Goal: Information Seeking & Learning: Learn about a topic

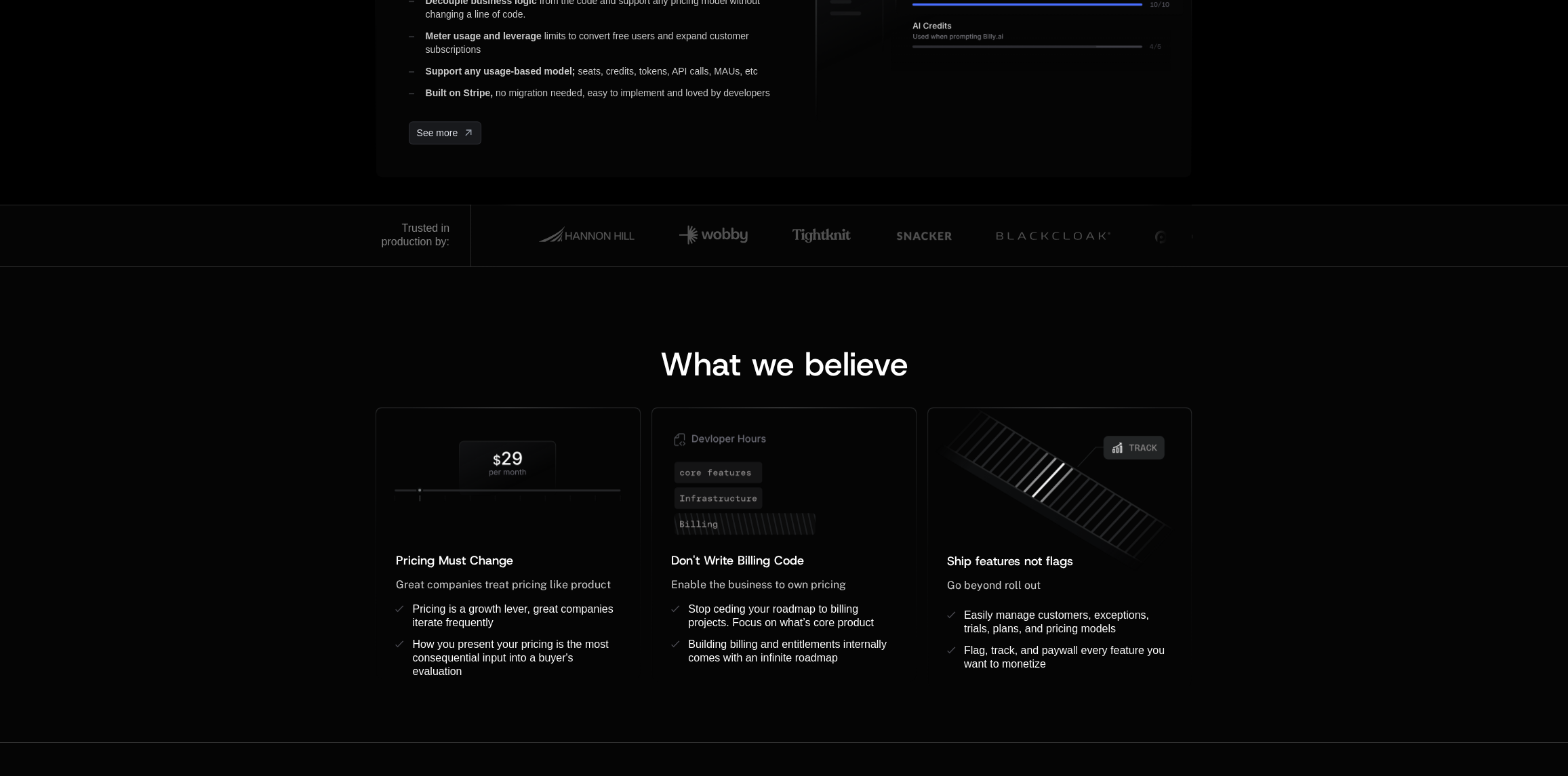
scroll to position [746, 0]
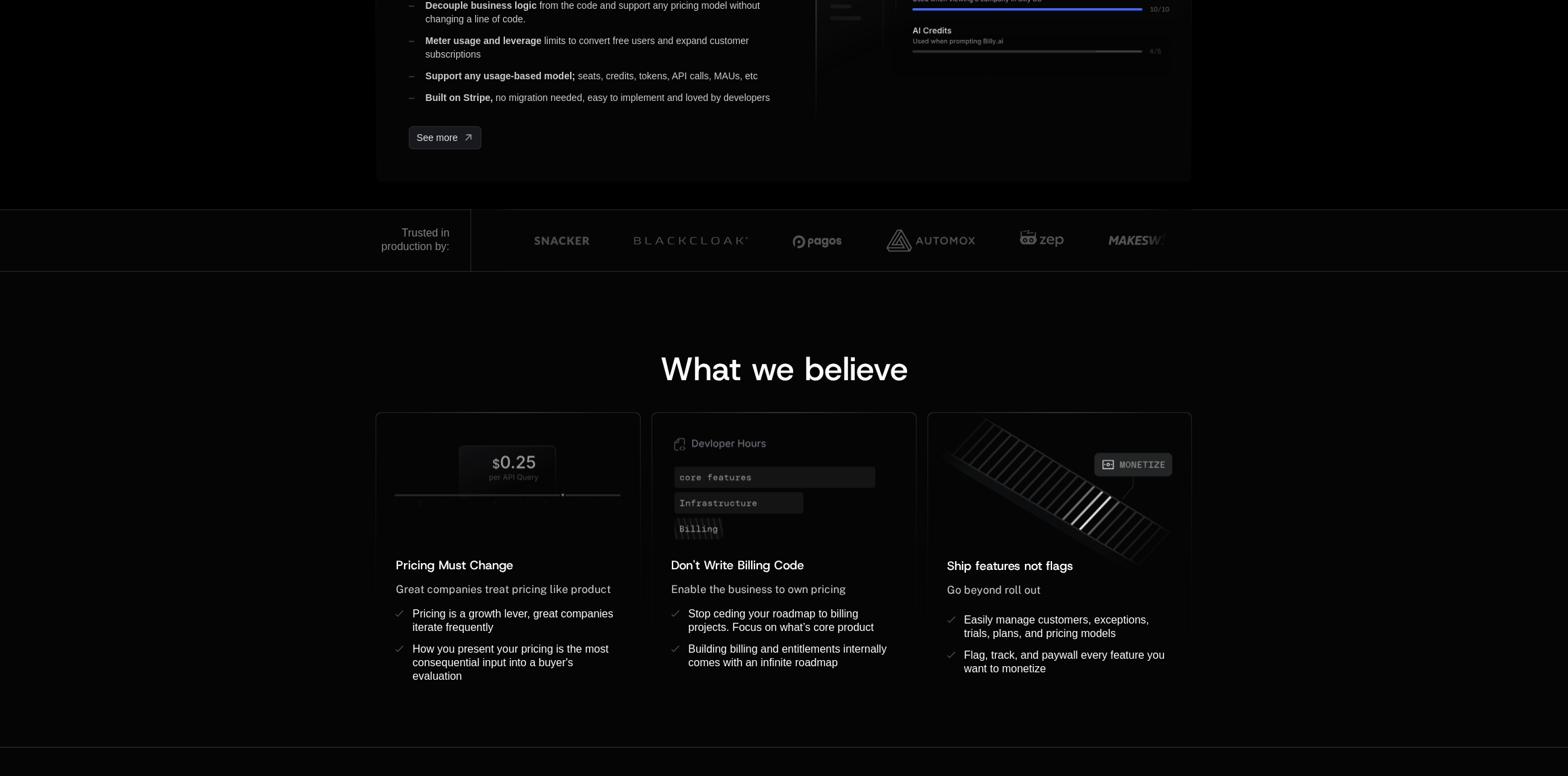
drag, startPoint x: 386, startPoint y: 230, endPoint x: 451, endPoint y: 255, distance: 69.6
click at [451, 255] on div "Trusted in production by:" at bounding box center [423, 240] width 96 height 61
copy div "Trusted in production by:"
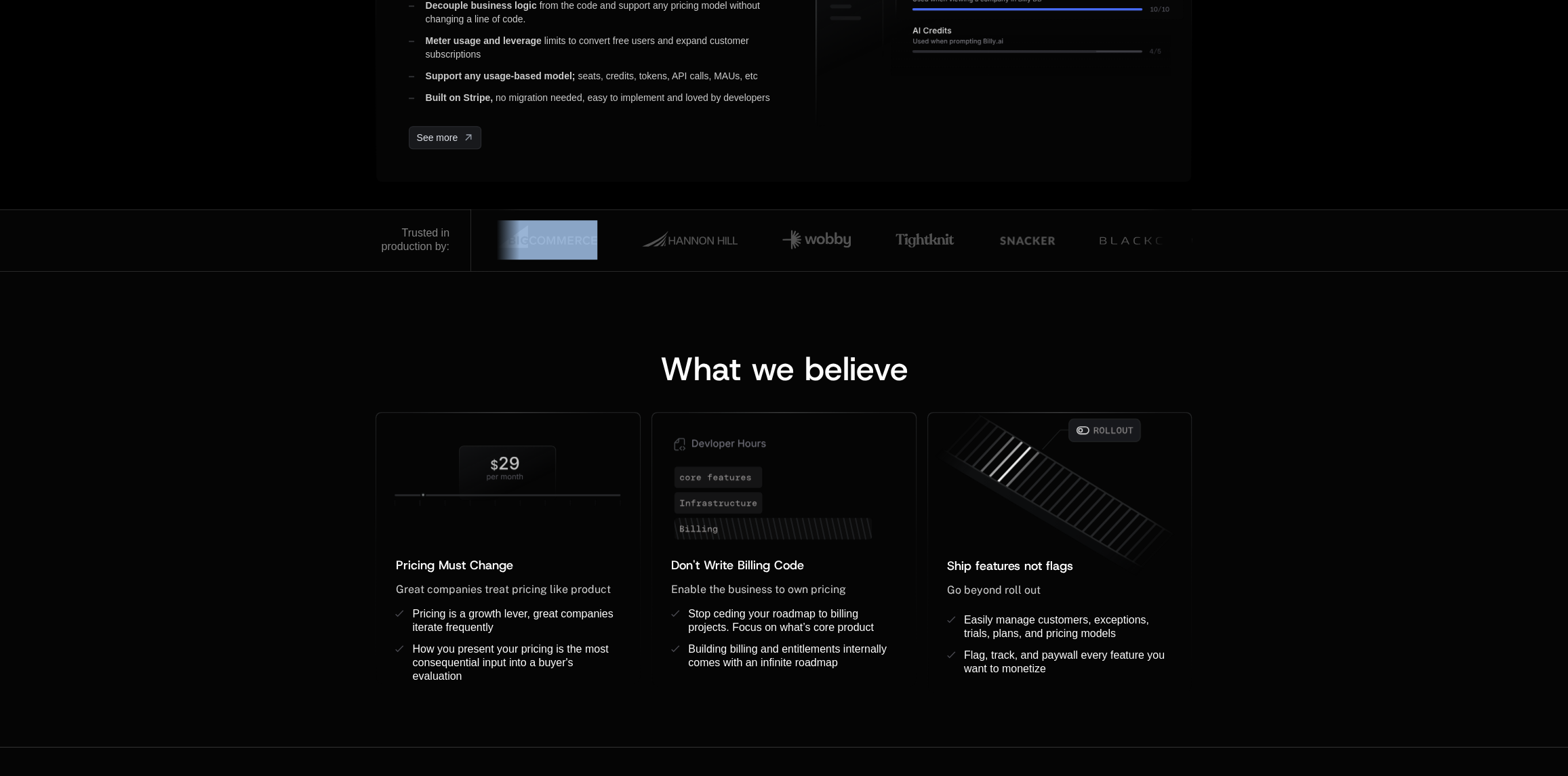
drag, startPoint x: 623, startPoint y: 240, endPoint x: 639, endPoint y: 271, distance: 34.9
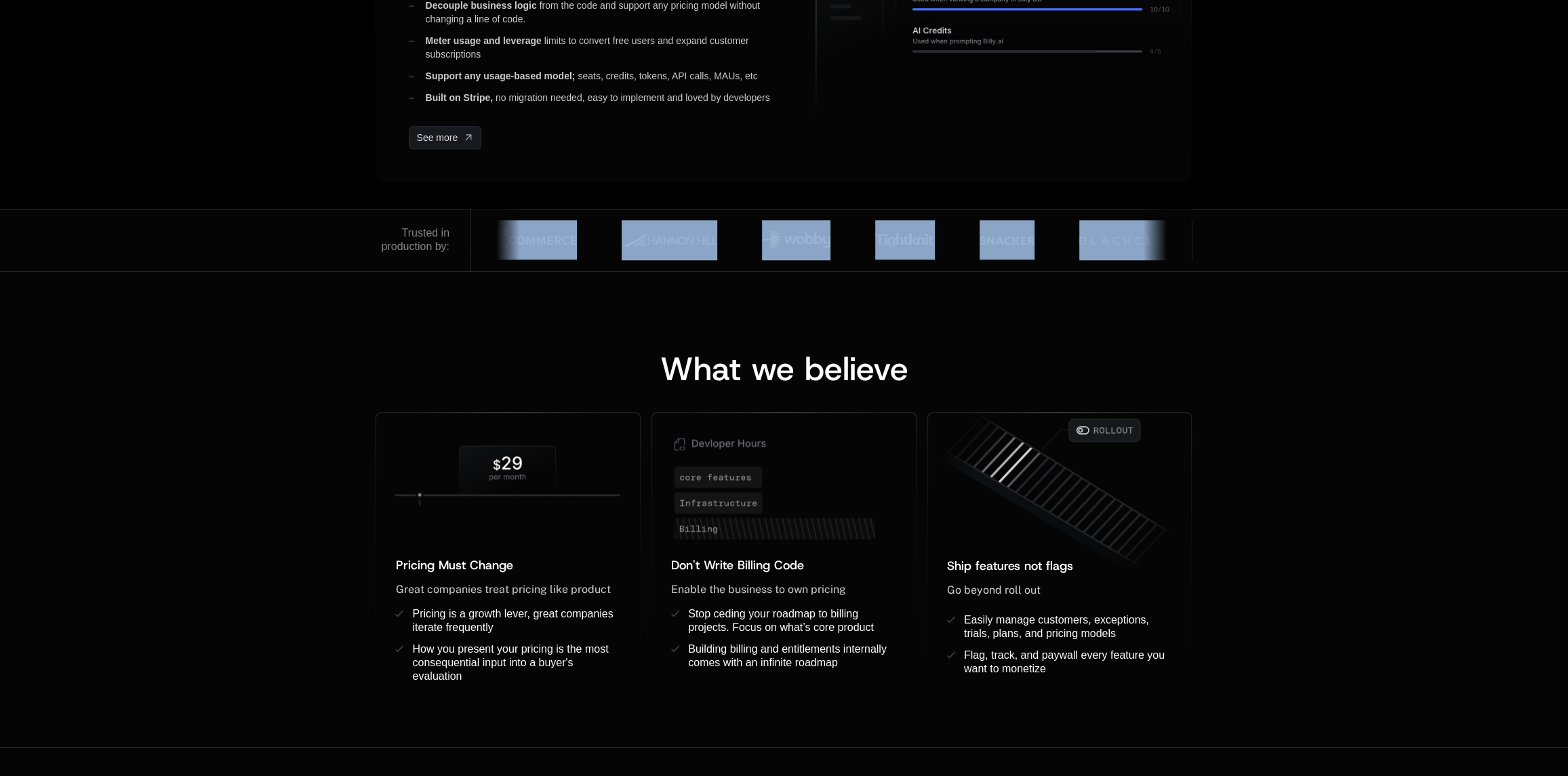
click at [604, 306] on div "What we believe Pricing Must Change ﻿ ﻿ Great companies treat pricing like prod…" at bounding box center [784, 508] width 1568 height 476
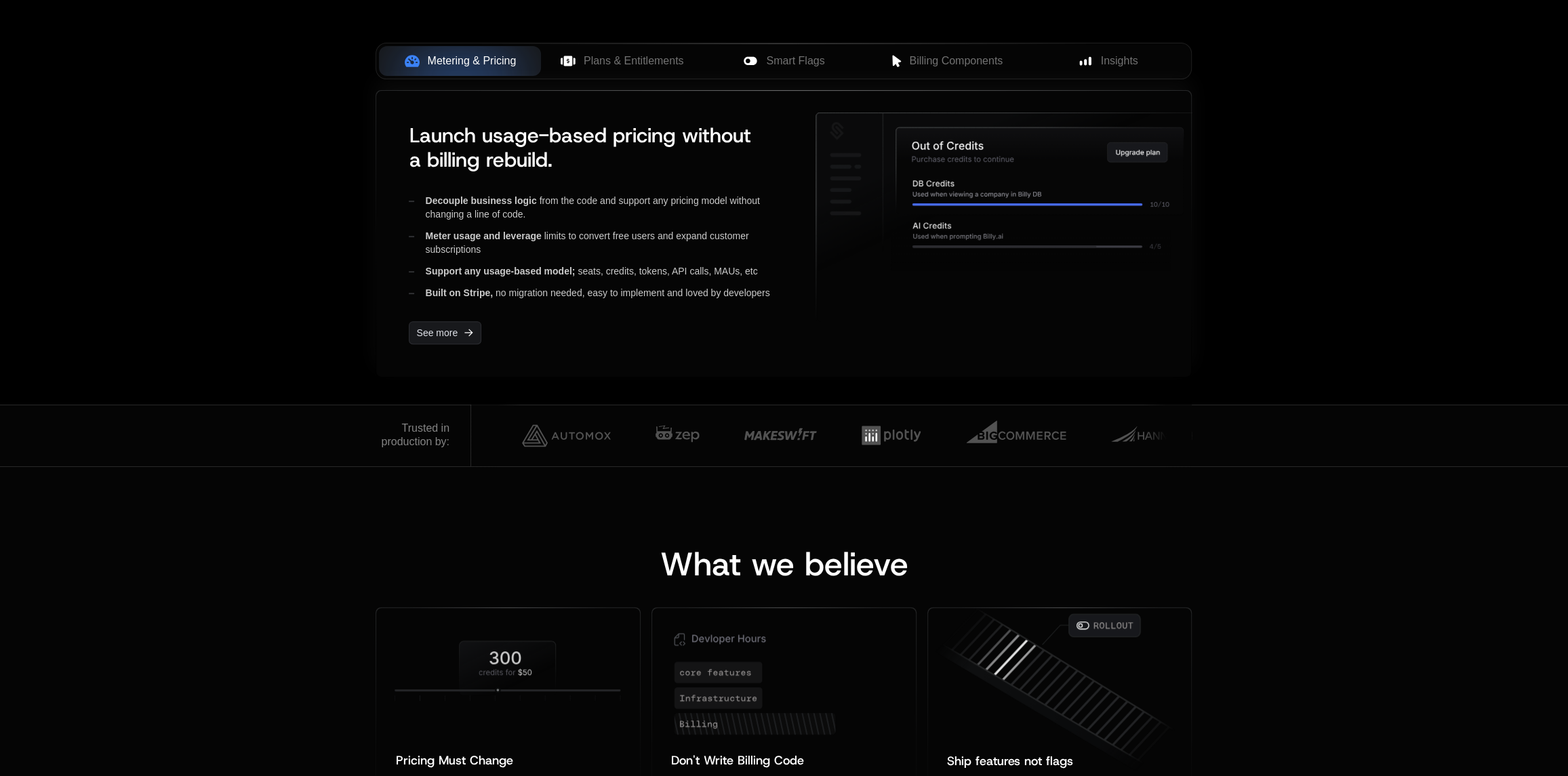
scroll to position [542, 0]
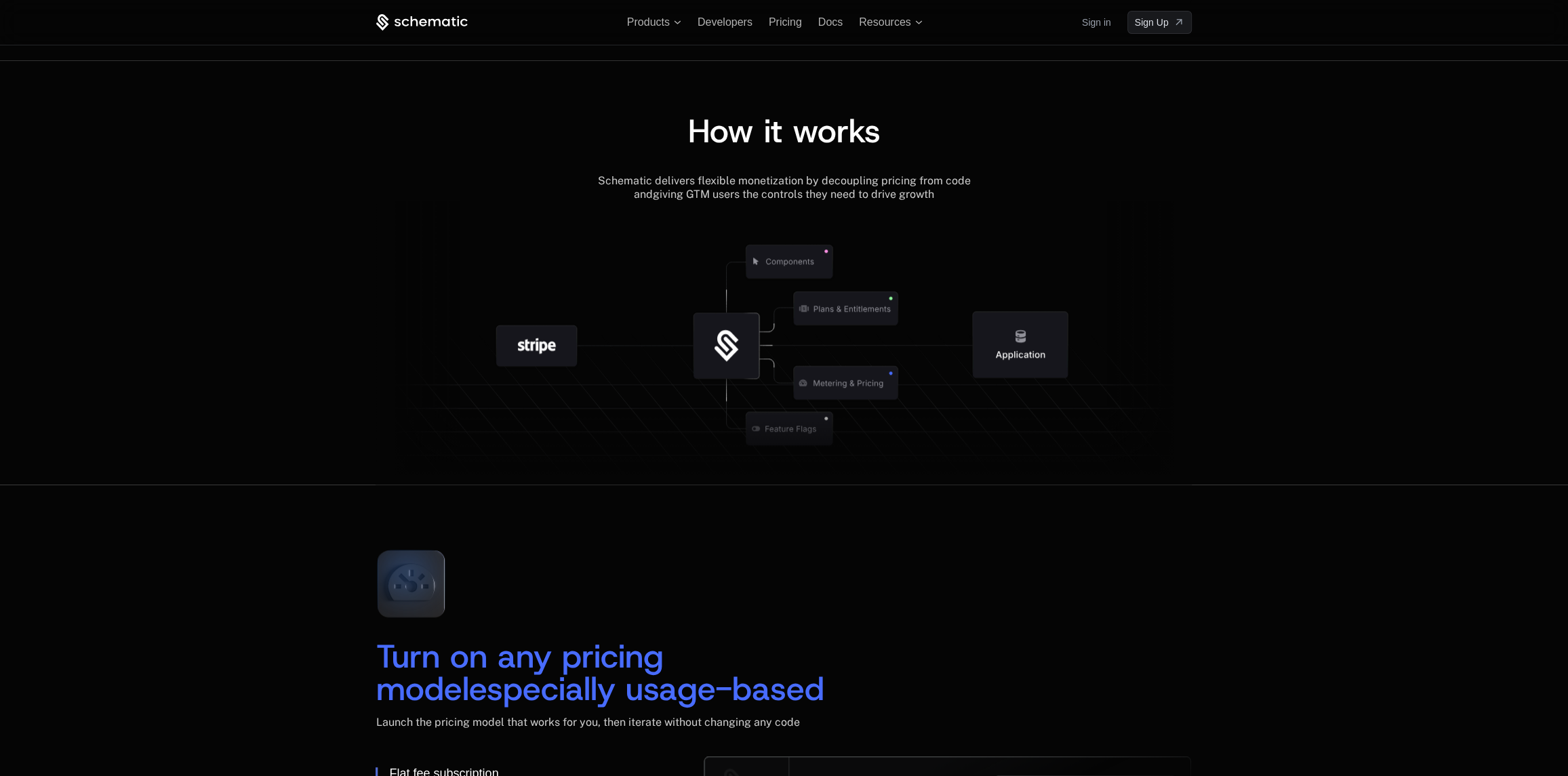
scroll to position [1424, 0]
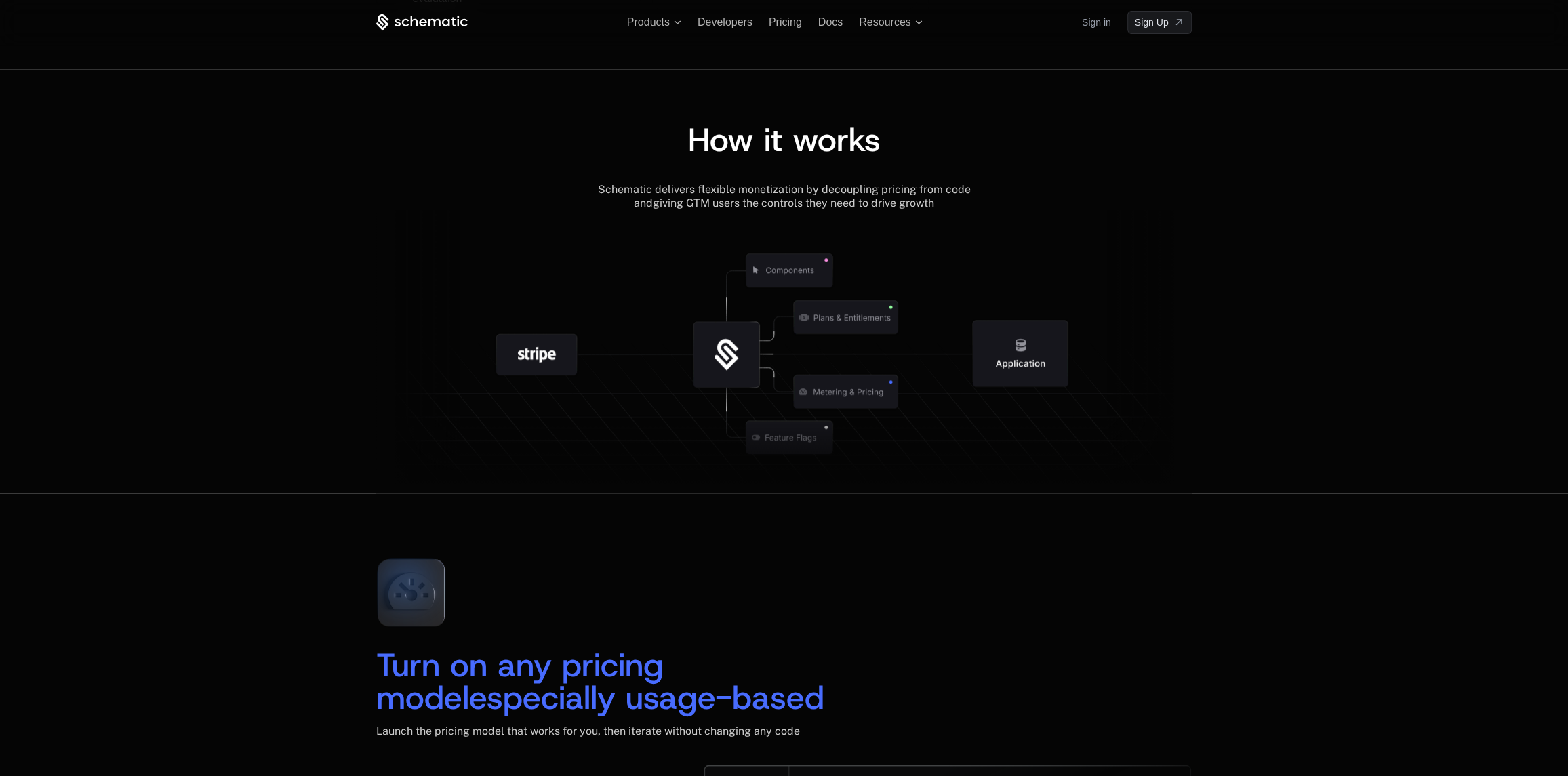
drag, startPoint x: 732, startPoint y: 358, endPoint x: 731, endPoint y: 483, distance: 125.0
click at [731, 483] on g at bounding box center [858, 437] width 1252 height 476
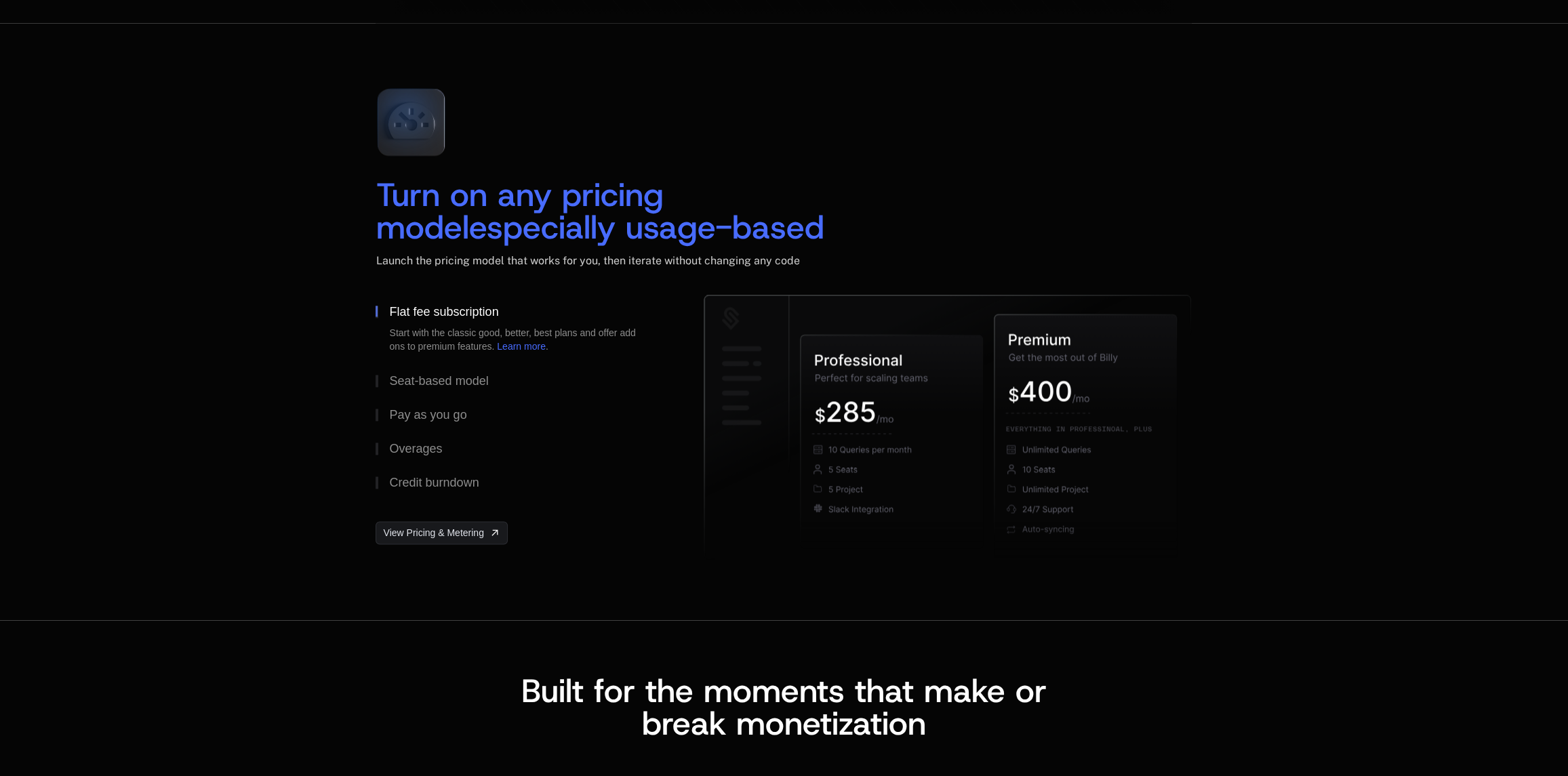
scroll to position [1898, 0]
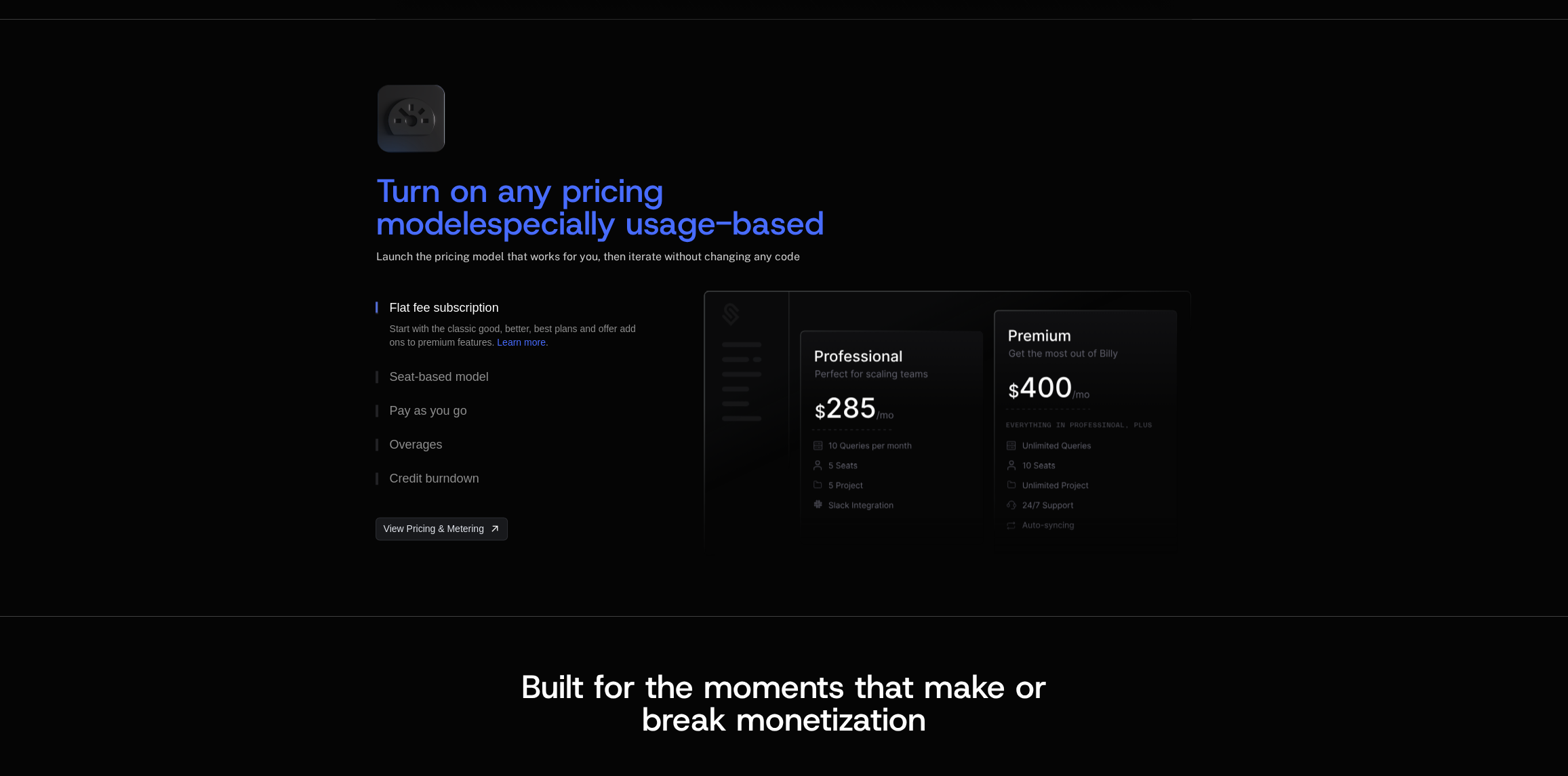
scroll to position [1898, 0]
drag, startPoint x: 695, startPoint y: 216, endPoint x: 357, endPoint y: 190, distance: 339.0
click at [357, 190] on div "Turn on any pricing model especially usage-based Launch the pricing model that …" at bounding box center [784, 318] width 881 height 489
copy div "Turn on any pricing model especially usage-based"
click at [927, 103] on div "Turn on any pricing model especially usage-based Launch the pricing model that …" at bounding box center [784, 182] width 816 height 218
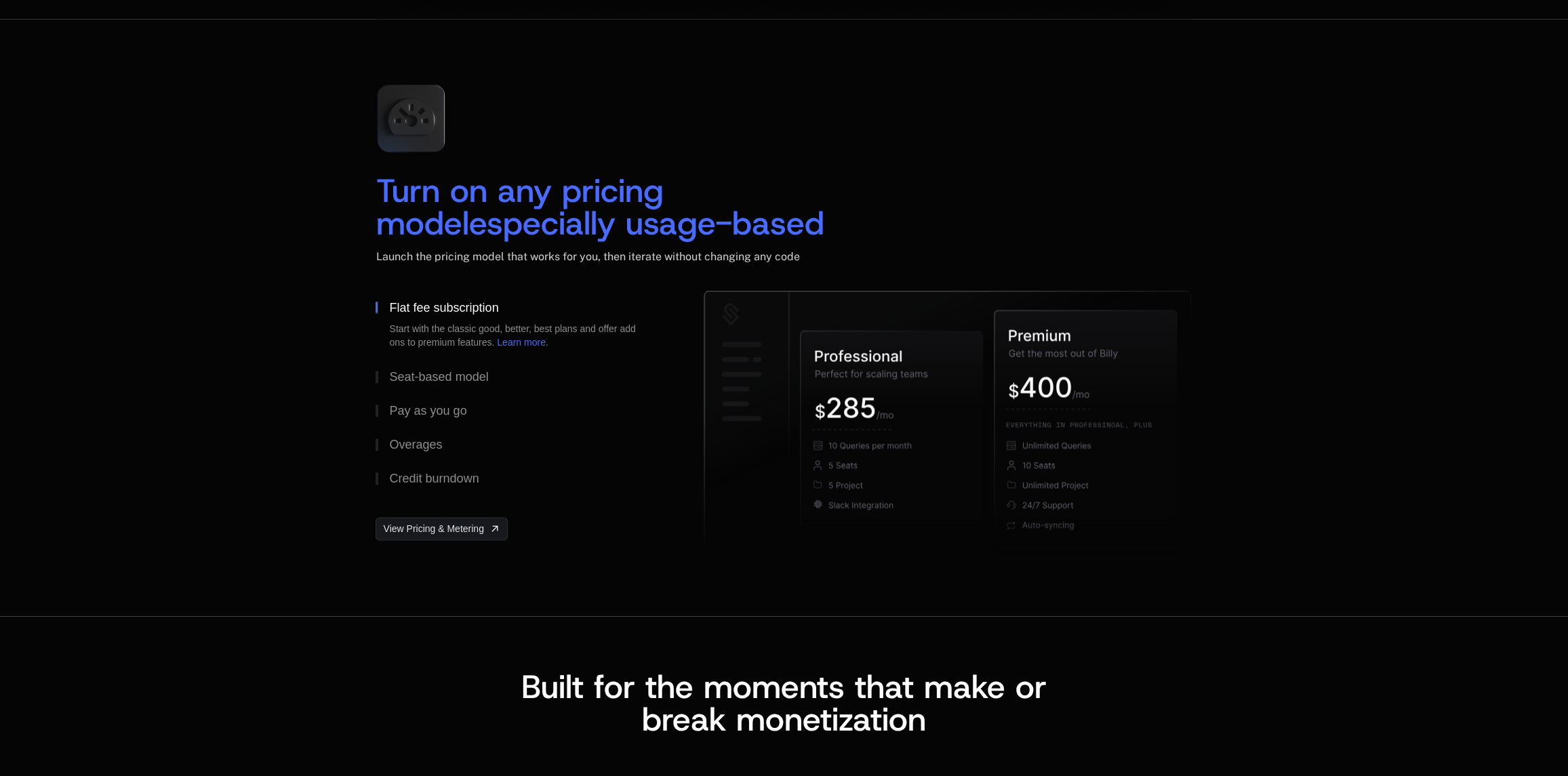
click at [1370, 272] on div "Turn on any pricing model especially usage-based Launch the pricing model that …" at bounding box center [784, 317] width 1568 height 597
